Goal: Information Seeking & Learning: Learn about a topic

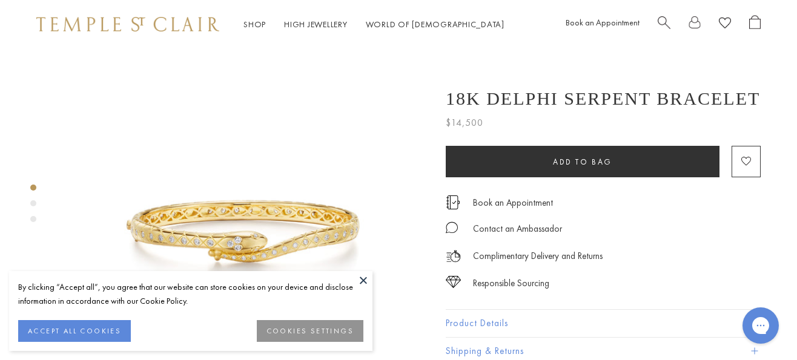
click at [363, 281] on button at bounding box center [363, 280] width 18 height 18
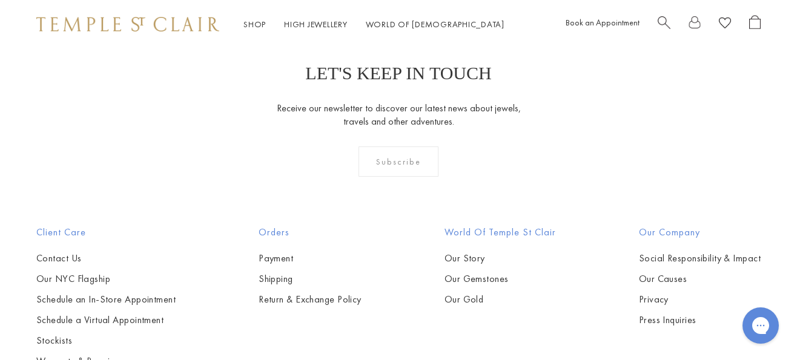
scroll to position [1933, 0]
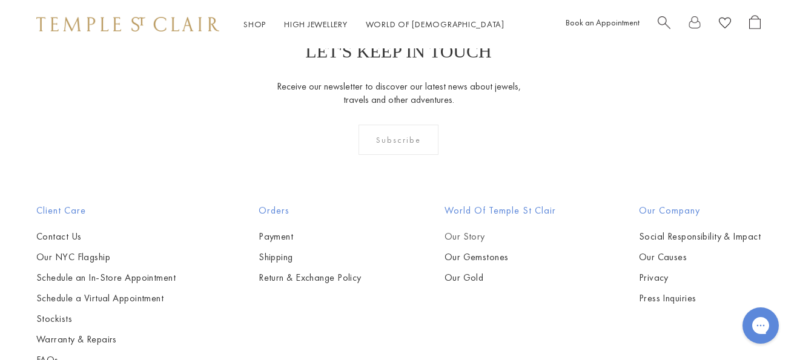
click at [460, 230] on link "Our Story" at bounding box center [500, 236] width 111 height 13
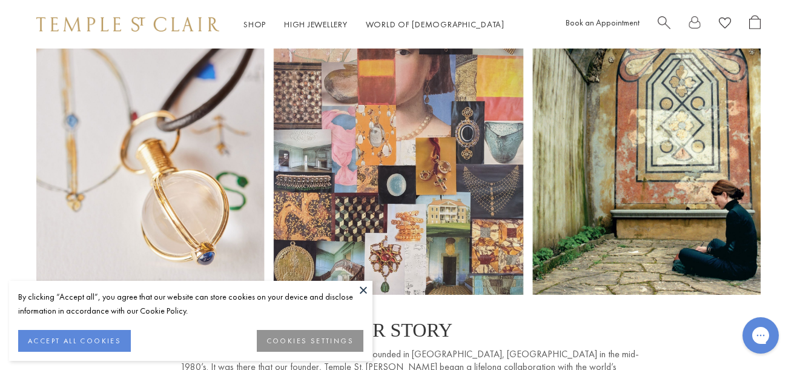
scroll to position [61, 0]
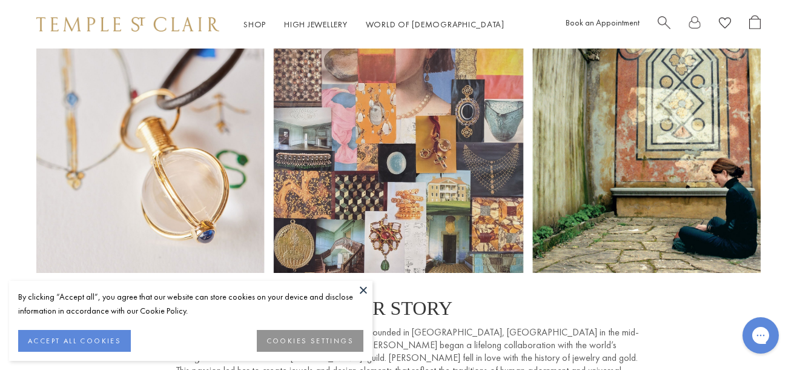
click at [365, 290] on button at bounding box center [363, 289] width 18 height 18
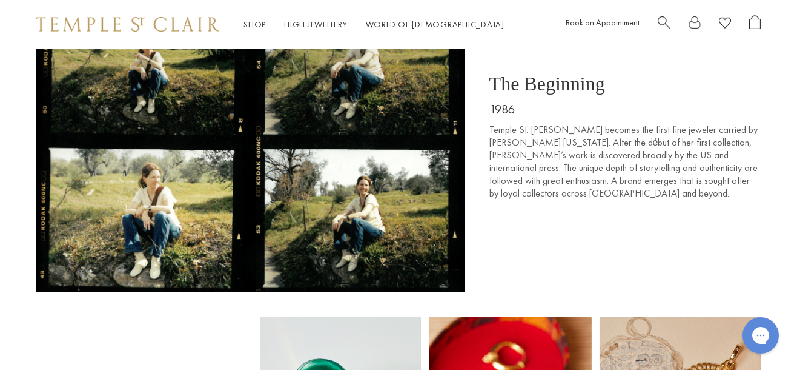
scroll to position [494, 0]
